Goal: Information Seeking & Learning: Understand process/instructions

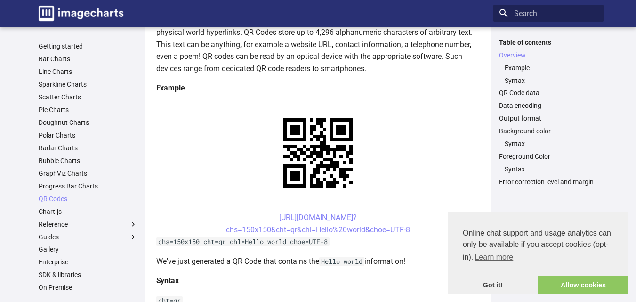
scroll to position [188, 0]
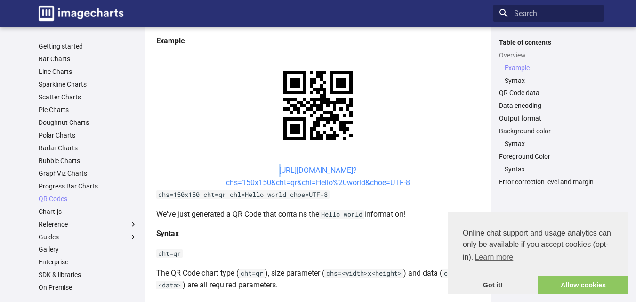
drag, startPoint x: 247, startPoint y: 161, endPoint x: 266, endPoint y: 171, distance: 21.7
click at [255, 167] on center "[URL][DOMAIN_NAME]? chs=150x150&cht=qr&chl=Hello%20world&choe=UTF-8" at bounding box center [318, 176] width 324 height 24
drag, startPoint x: 261, startPoint y: 167, endPoint x: 315, endPoint y: 183, distance: 56.9
click at [315, 183] on center "[URL][DOMAIN_NAME]? chs=150x150&cht=qr&chl=Hello%20world&choe=UTF-8" at bounding box center [318, 176] width 324 height 24
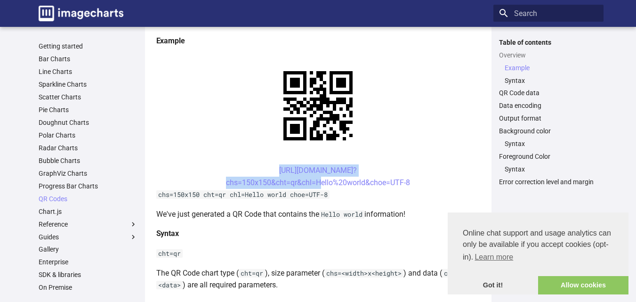
copy link "[URL][DOMAIN_NAME]? chs=150x150&cht=qr&chl="
